Goal: Book appointment/travel/reservation

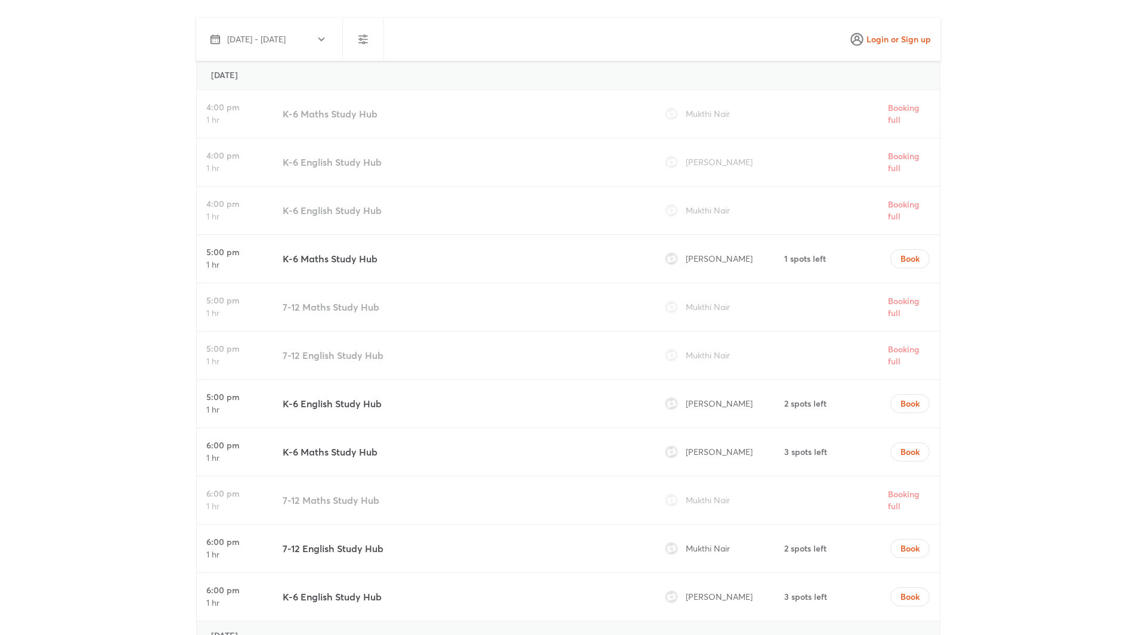
scroll to position [3417, 0]
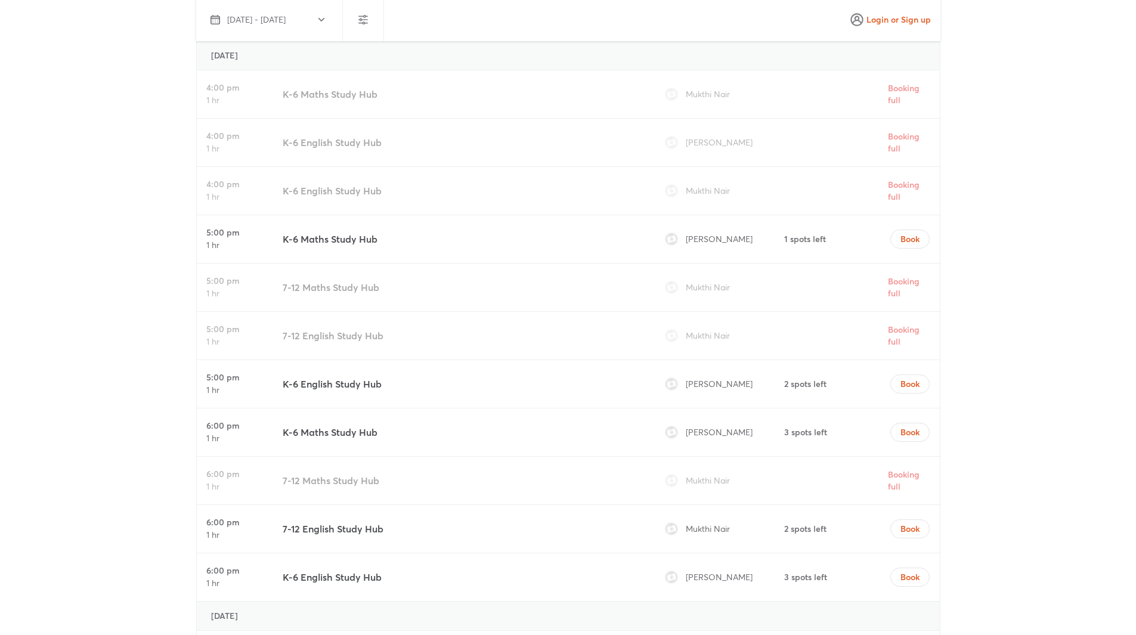
drag, startPoint x: 695, startPoint y: 94, endPoint x: 733, endPoint y: 94, distance: 38.2
click at [733, 94] on div "Mukthi Nair" at bounding box center [721, 94] width 122 height 48
drag, startPoint x: 684, startPoint y: 190, endPoint x: 736, endPoint y: 190, distance: 51.9
click at [736, 190] on div "Mukthi Nair" at bounding box center [721, 191] width 122 height 48
drag, startPoint x: 688, startPoint y: 142, endPoint x: 760, endPoint y: 139, distance: 72.2
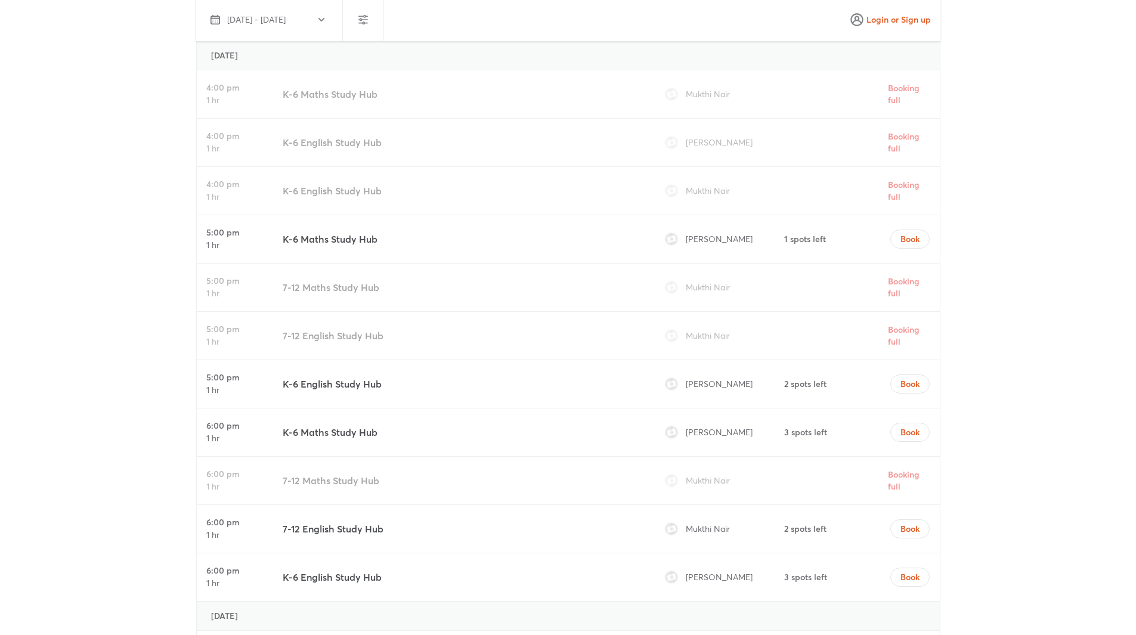
click at [760, 139] on div "[PERSON_NAME]" at bounding box center [721, 143] width 122 height 48
click at [712, 385] on span "[PERSON_NAME]" at bounding box center [719, 383] width 67 height 11
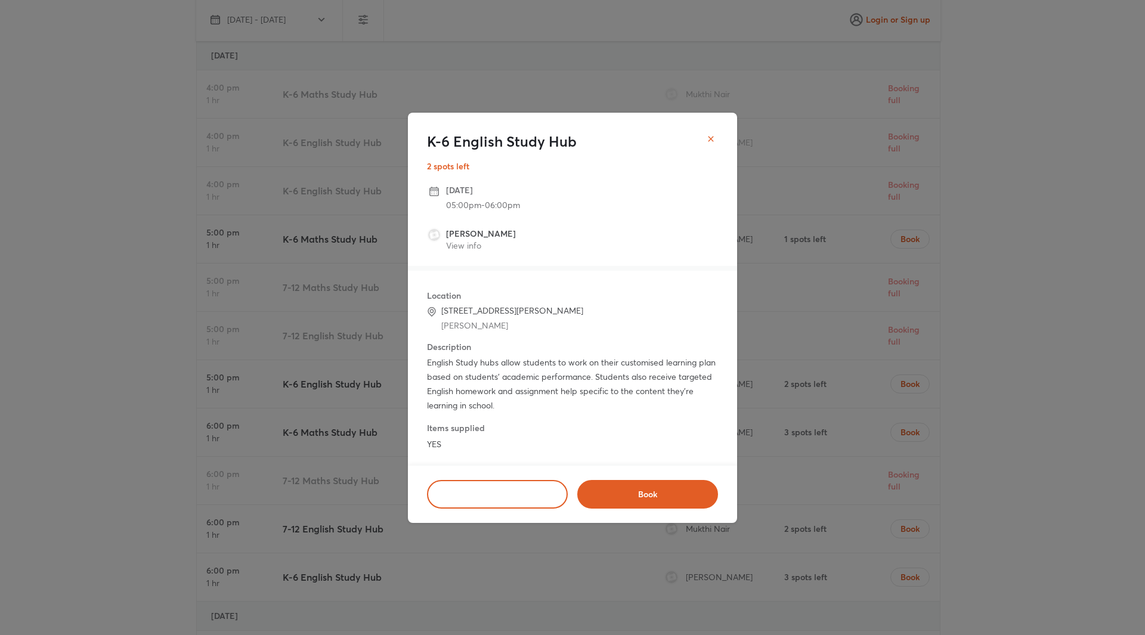
click at [718, 144] on button "close" at bounding box center [711, 139] width 24 height 24
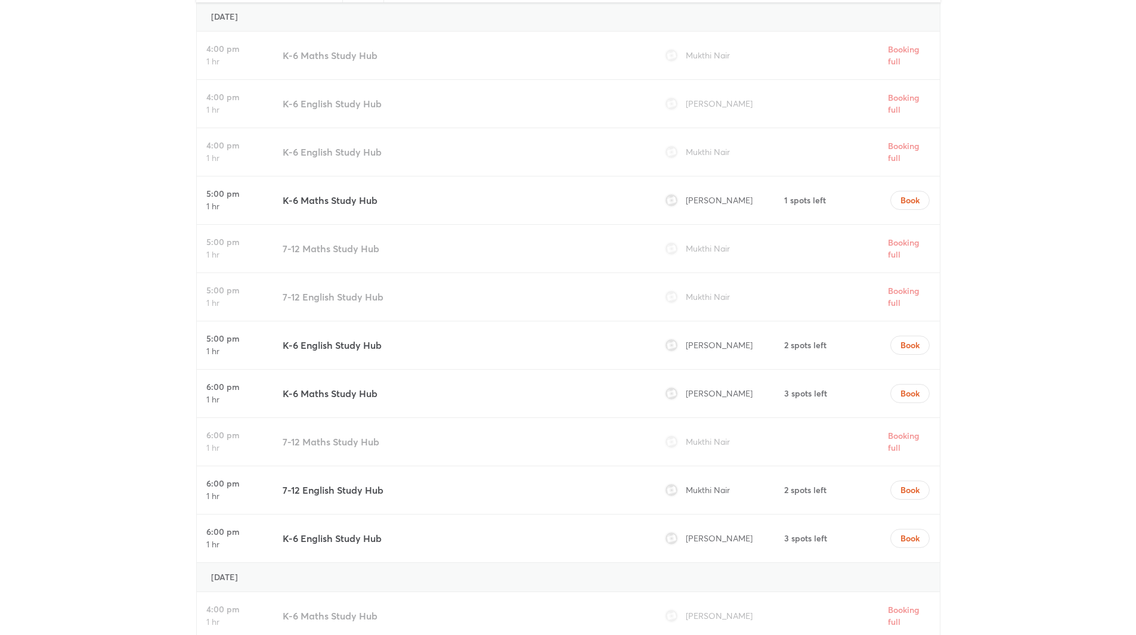
scroll to position [3476, 0]
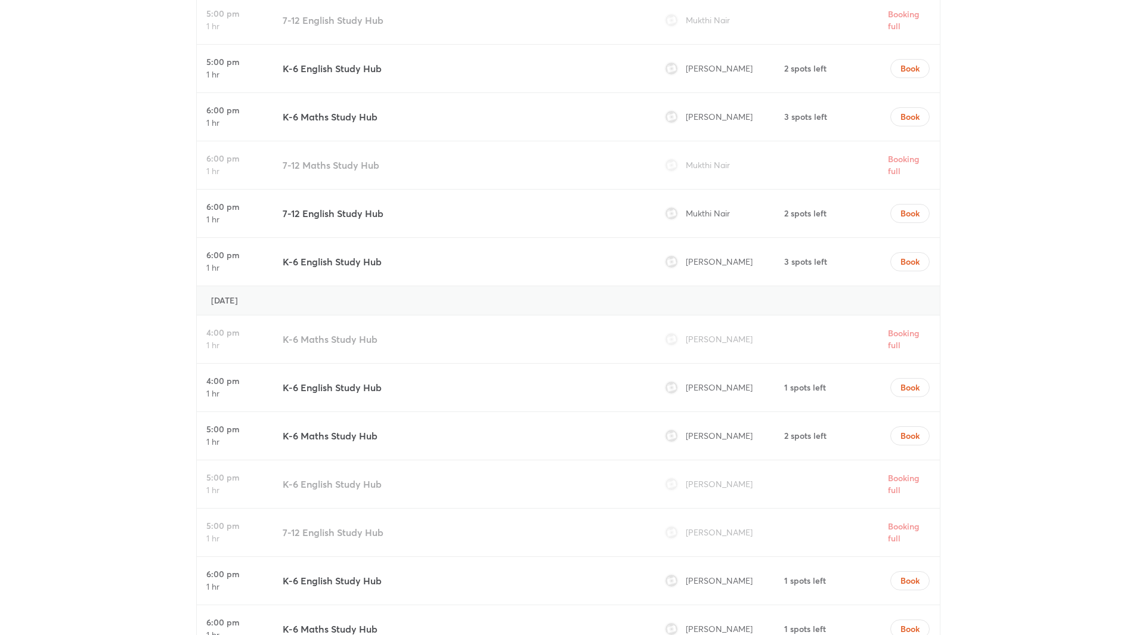
scroll to position [3848, 0]
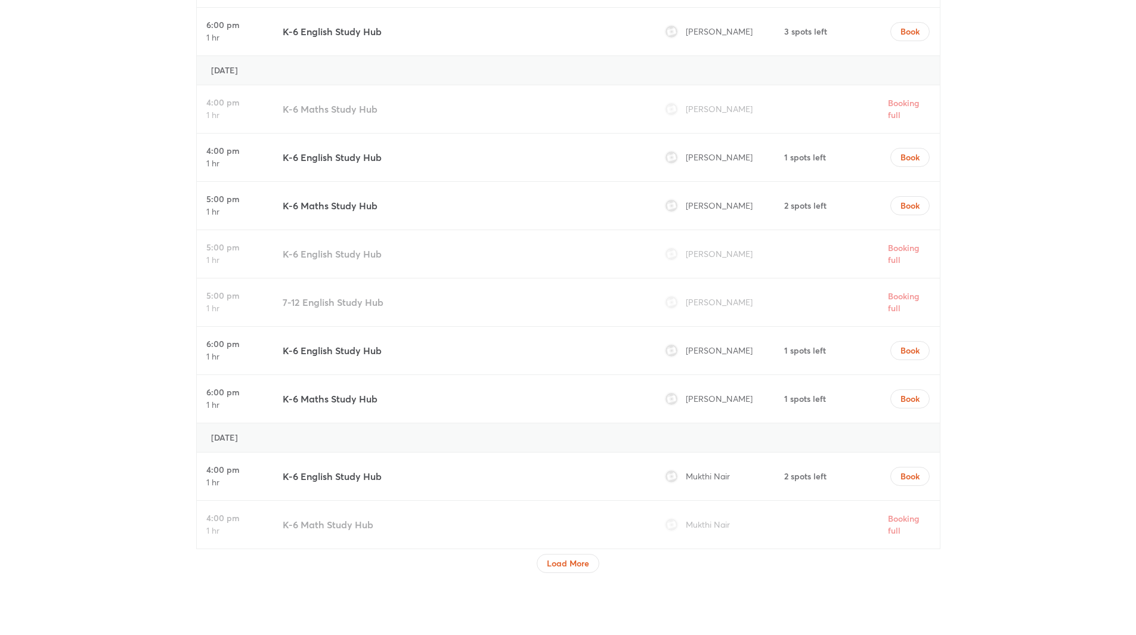
scroll to position [3903, 0]
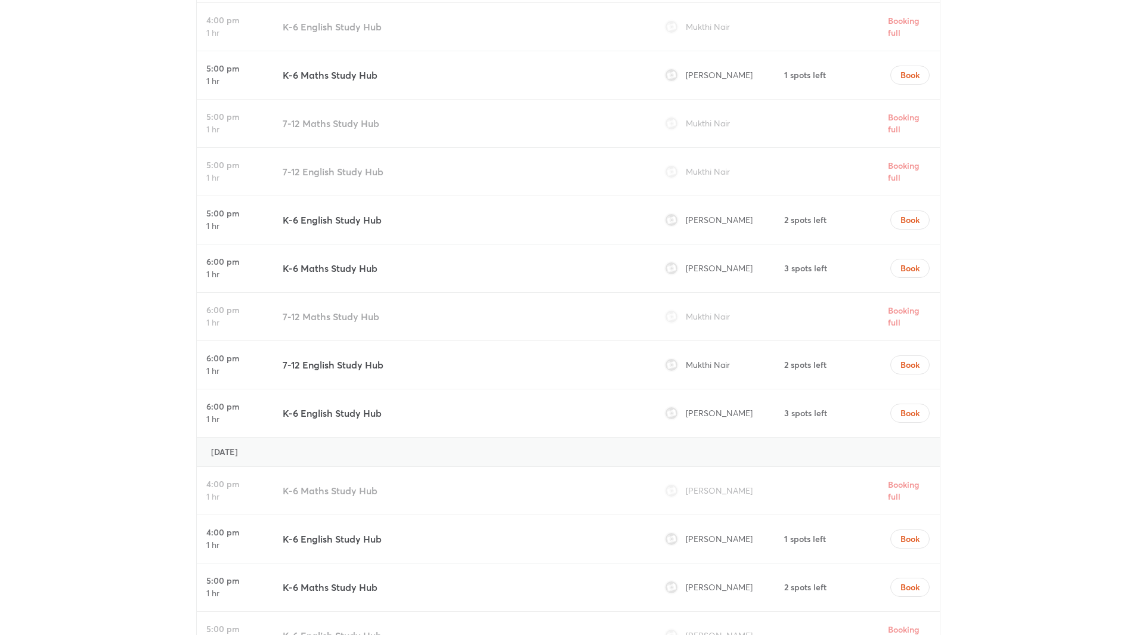
scroll to position [3819, 0]
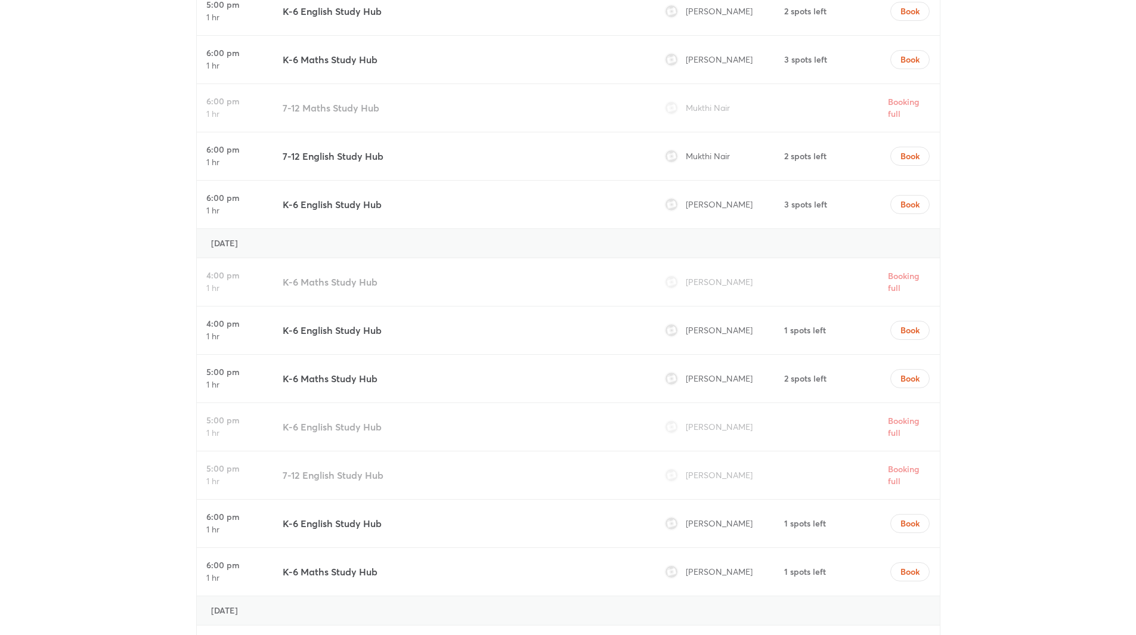
scroll to position [3745, 0]
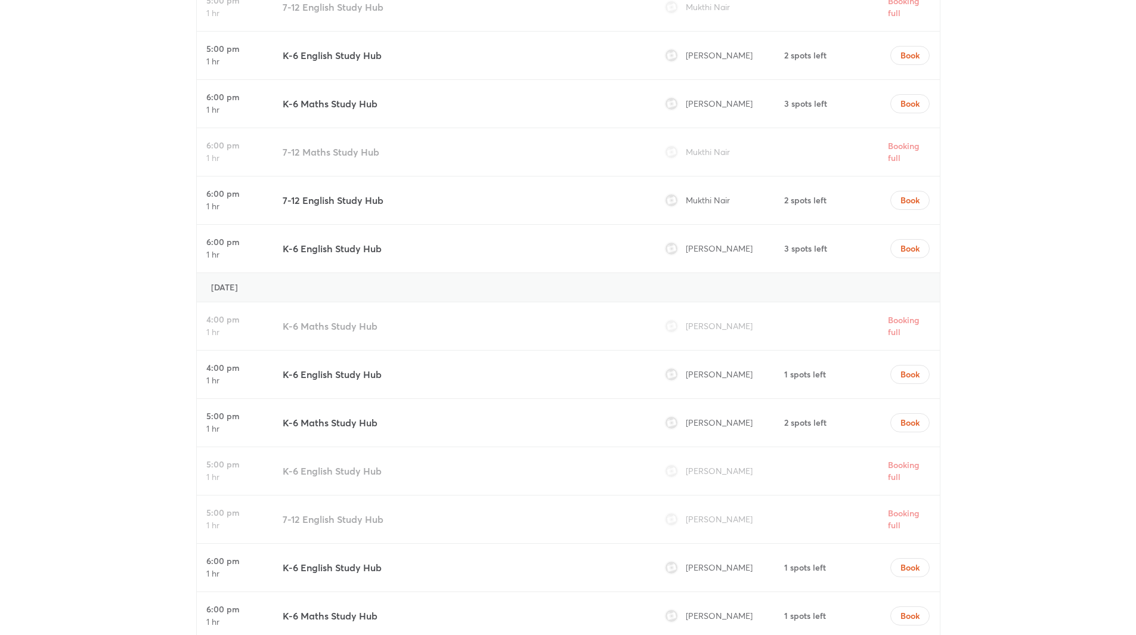
click at [730, 337] on div "[PERSON_NAME]" at bounding box center [721, 326] width 122 height 48
click at [911, 382] on button "Book" at bounding box center [909, 374] width 39 height 19
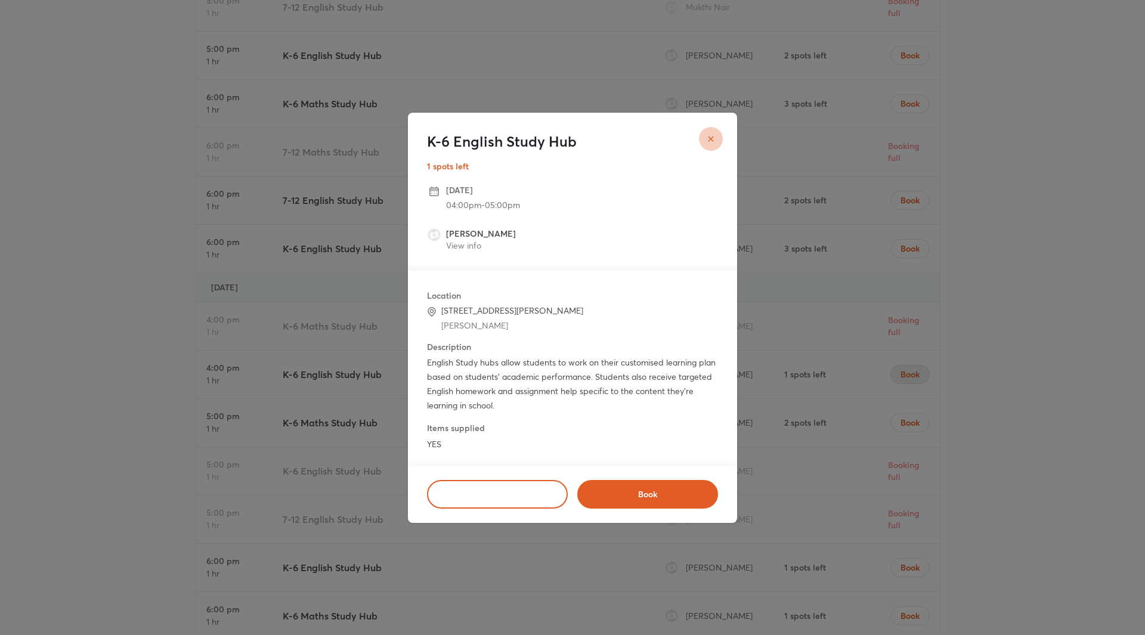
click at [710, 140] on icon "close" at bounding box center [710, 138] width 5 height 5
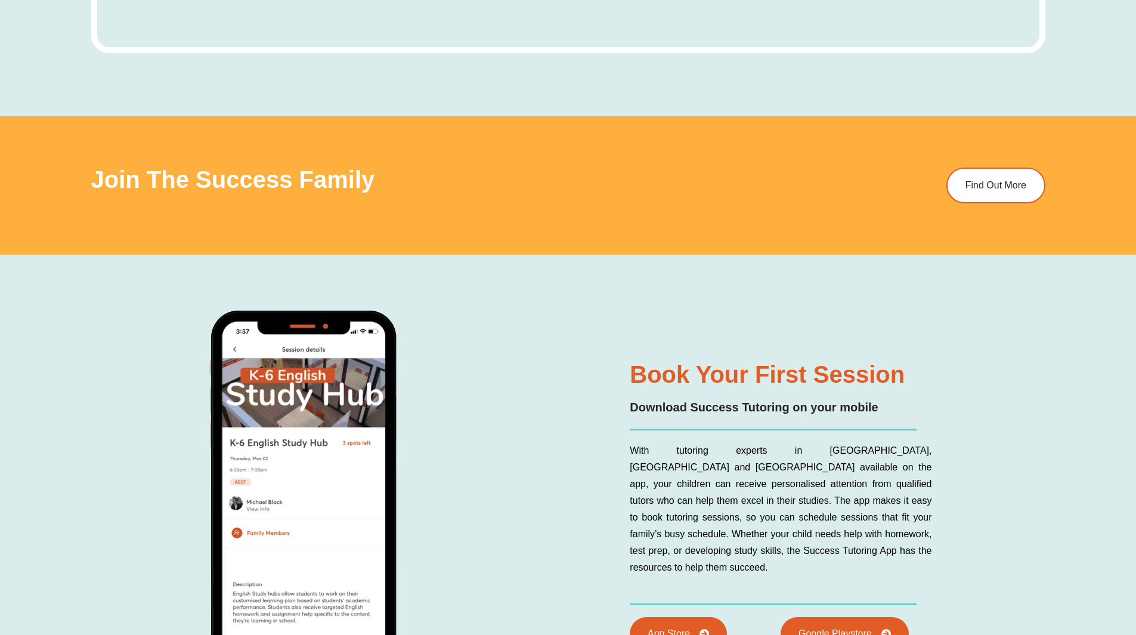
scroll to position [4745, 0]
